Goal: Check status

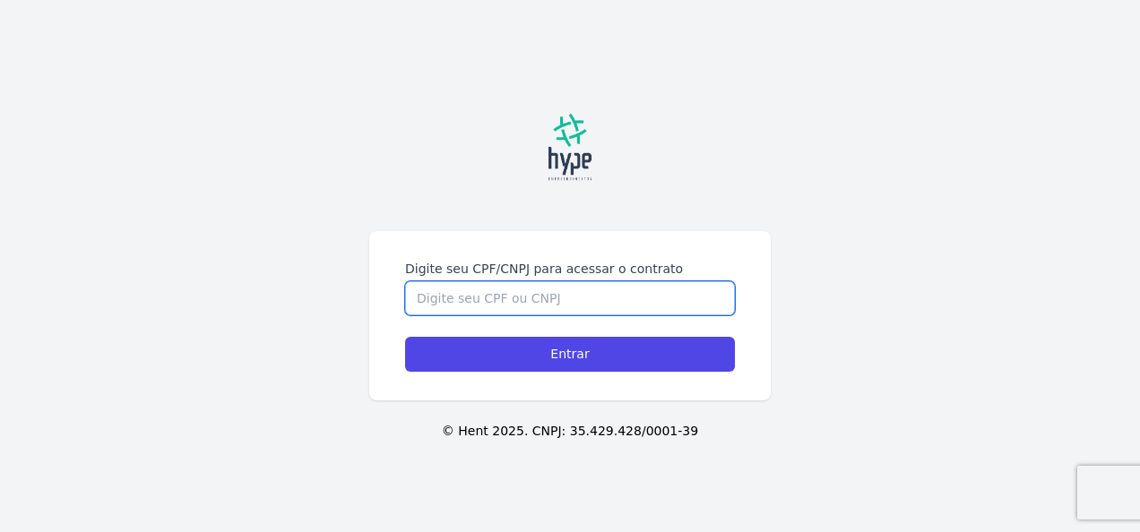
click at [515, 302] on input "Digite seu CPF/CNPJ para acessar o contrato" at bounding box center [570, 298] width 330 height 34
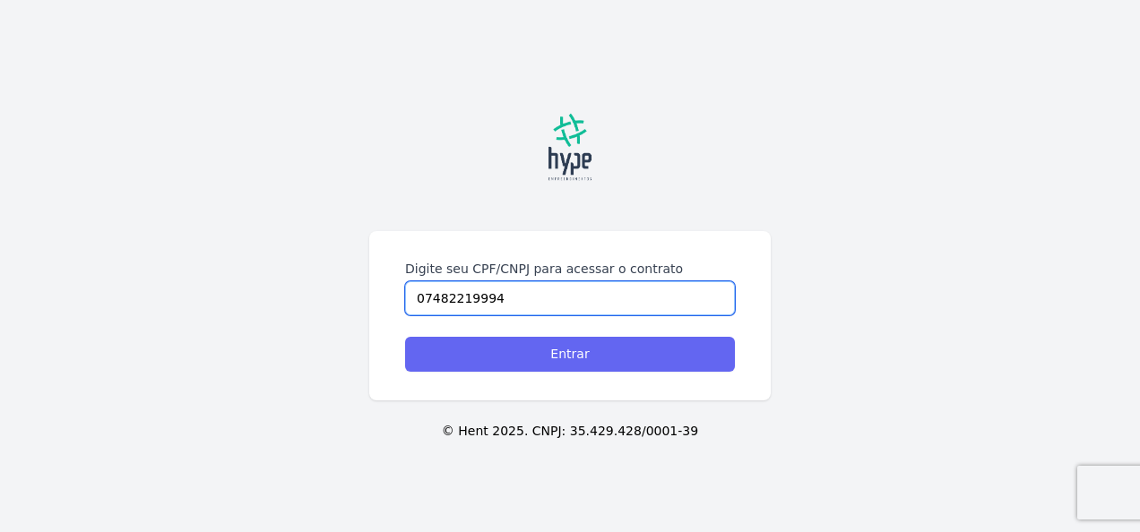
type input "07482219994"
click at [606, 368] on input "Entrar" at bounding box center [570, 354] width 330 height 35
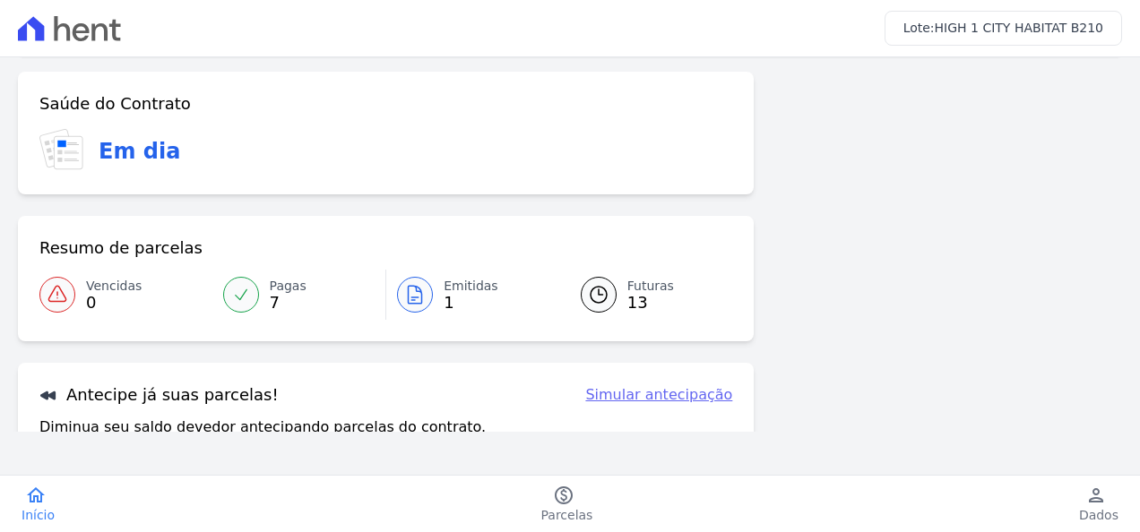
scroll to position [90, 0]
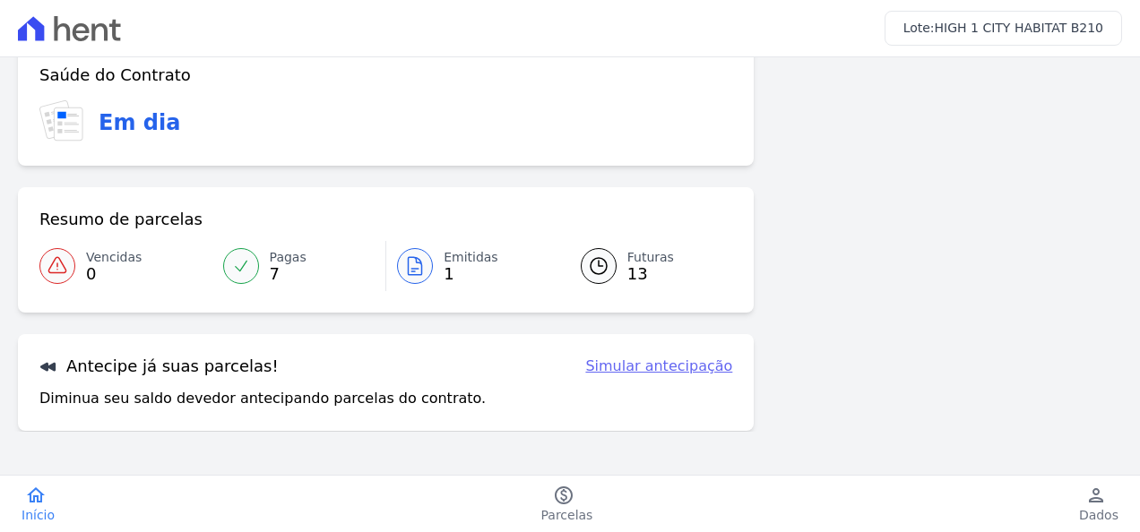
click at [416, 258] on icon at bounding box center [415, 266] width 22 height 22
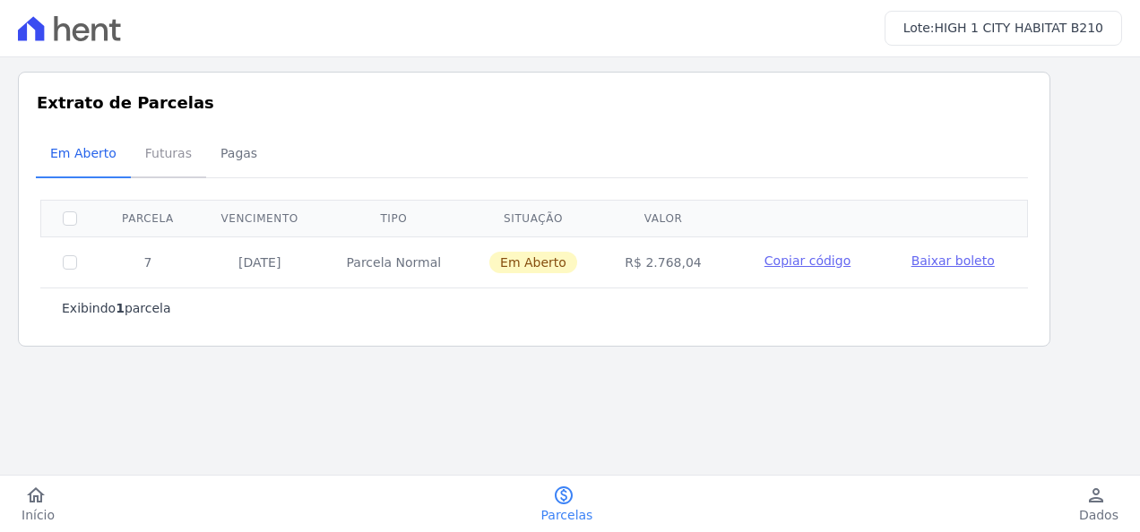
click at [173, 159] on span "Futuras" at bounding box center [168, 153] width 68 height 36
